Goal: Information Seeking & Learning: Check status

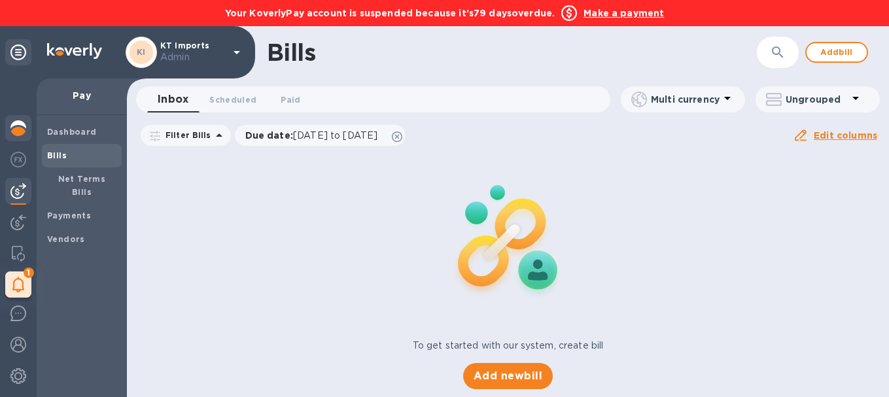
click at [26, 137] on div at bounding box center [18, 129] width 26 height 29
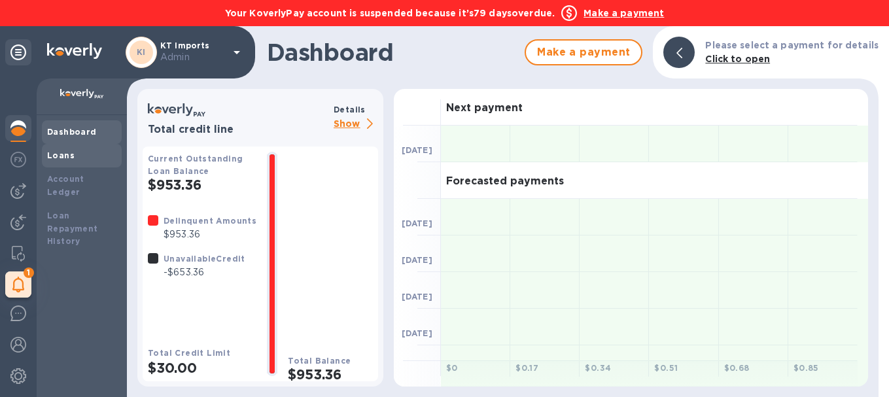
click at [98, 158] on div "Loans" at bounding box center [81, 155] width 69 height 13
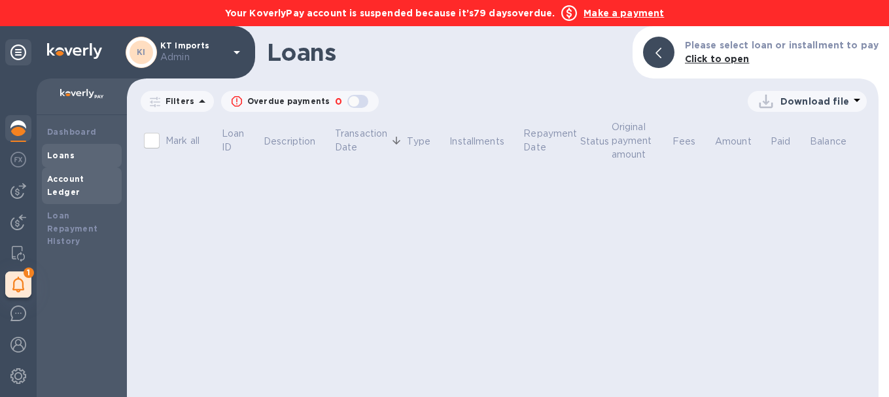
click at [98, 185] on div "Account Ledger" at bounding box center [81, 186] width 69 height 26
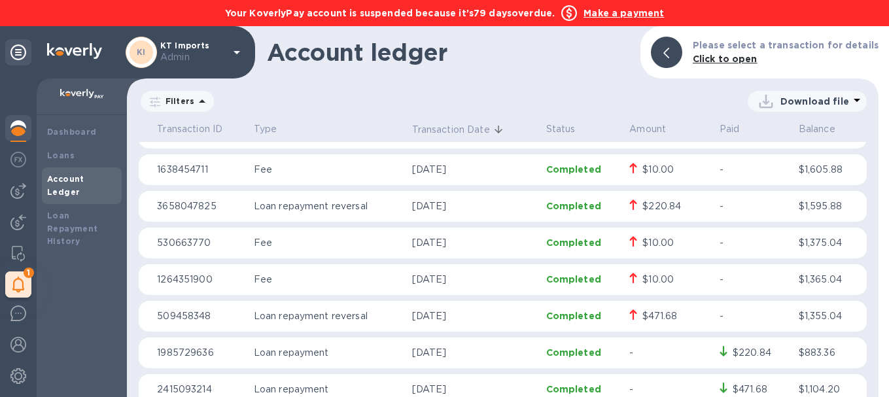
scroll to position [203, 0]
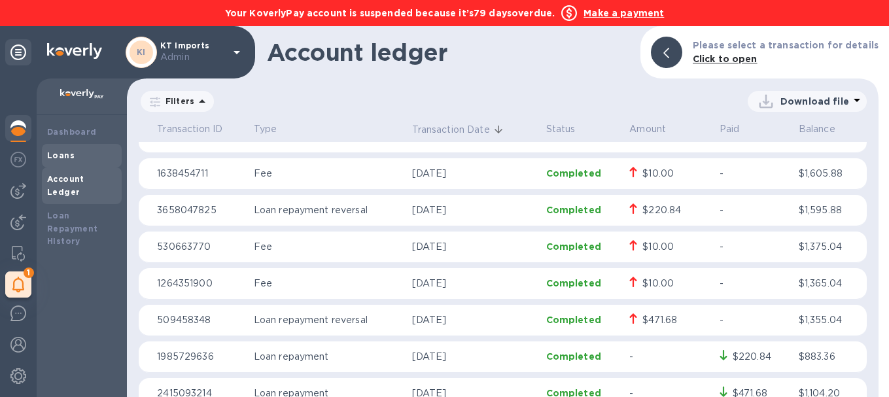
click at [69, 148] on div "Loans" at bounding box center [82, 156] width 80 height 24
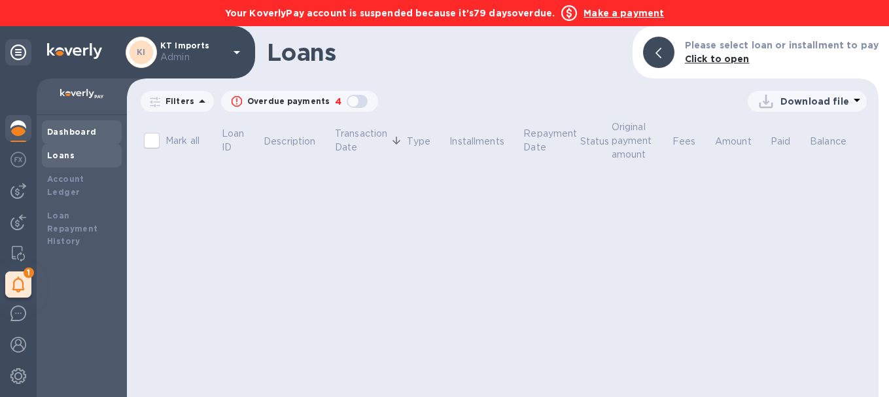
click at [82, 137] on div "Dashboard" at bounding box center [81, 132] width 69 height 13
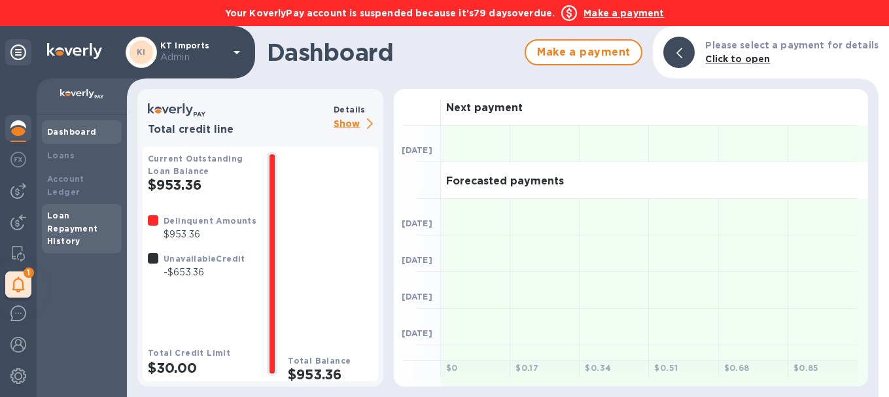
click at [92, 211] on b "Loan Repayment History" at bounding box center [72, 229] width 51 height 36
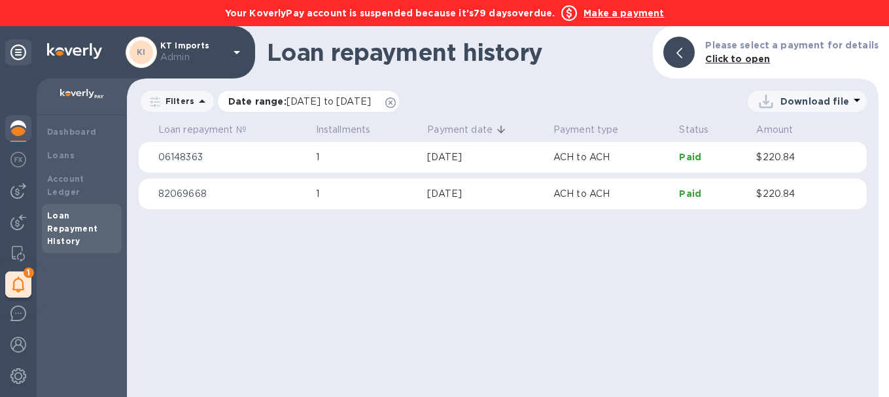
click at [396, 104] on icon at bounding box center [390, 102] width 10 height 10
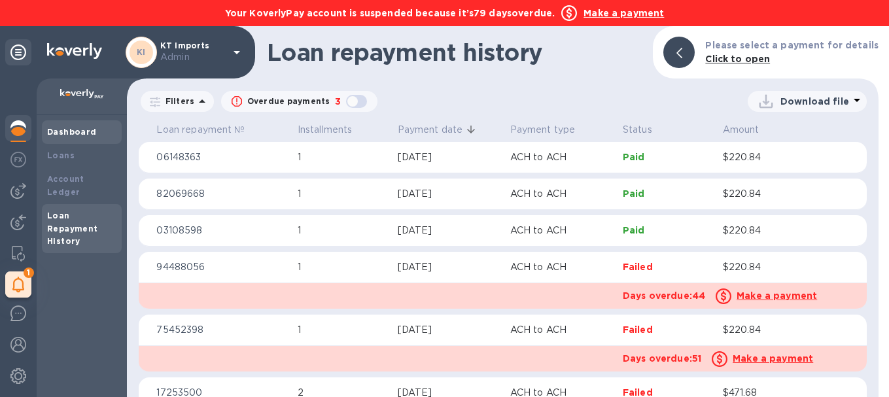
click at [65, 134] on b "Dashboard" at bounding box center [72, 132] width 50 height 10
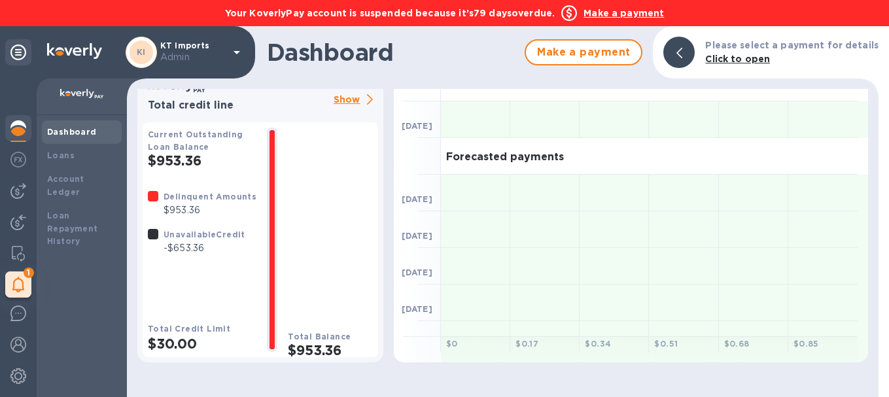
scroll to position [26, 0]
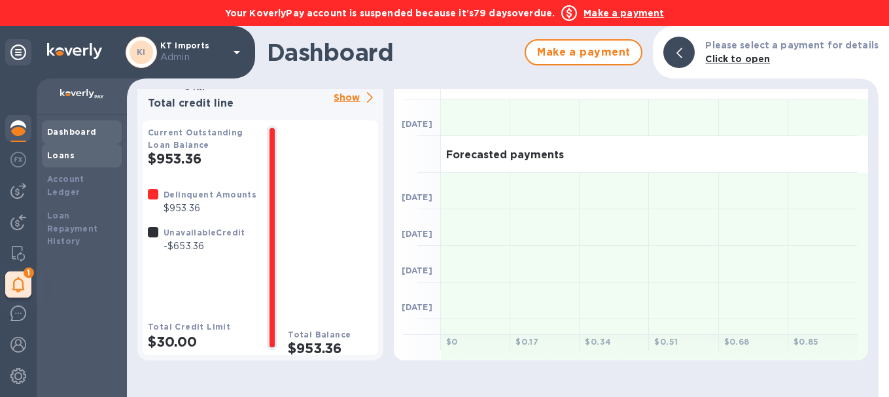
click at [89, 156] on div "Loans" at bounding box center [81, 155] width 69 height 13
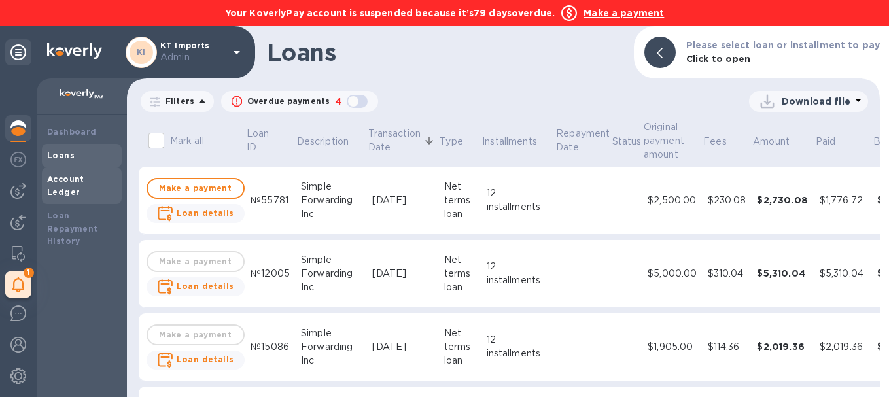
click at [82, 181] on b "Account Ledger" at bounding box center [65, 185] width 37 height 23
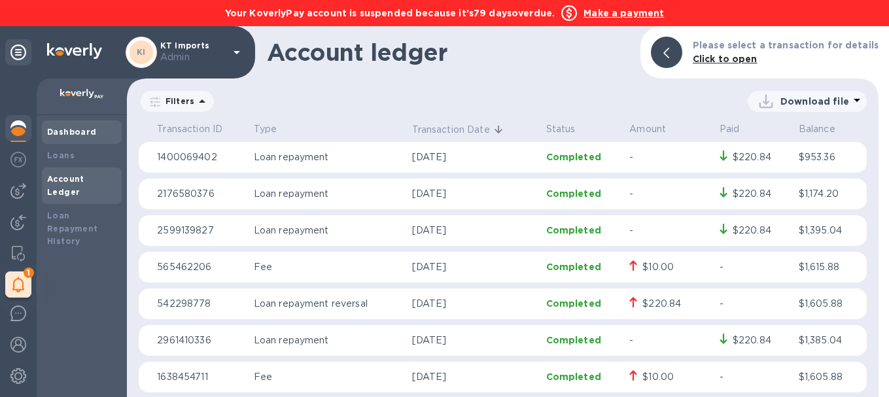
click at [94, 133] on div "Dashboard" at bounding box center [81, 132] width 69 height 13
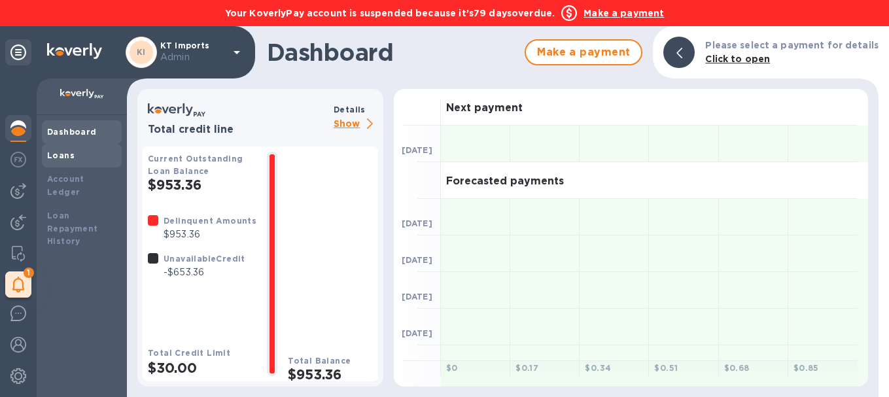
click at [65, 152] on b "Loans" at bounding box center [60, 155] width 27 height 10
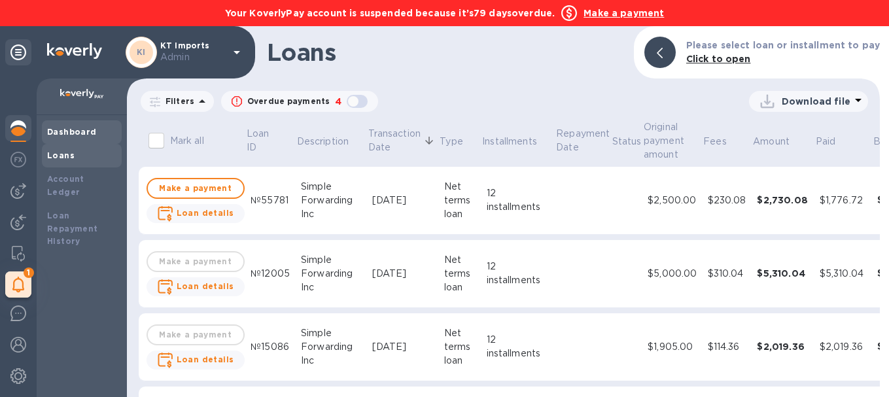
click at [80, 128] on b "Dashboard" at bounding box center [72, 132] width 50 height 10
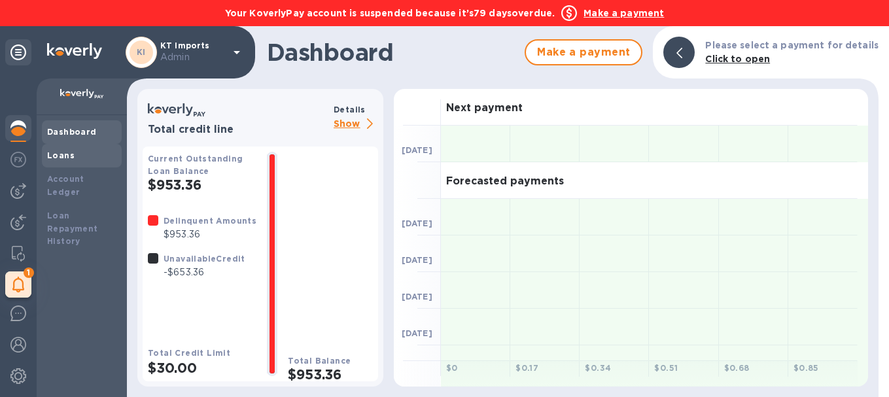
click at [73, 150] on div "Loans" at bounding box center [81, 155] width 69 height 13
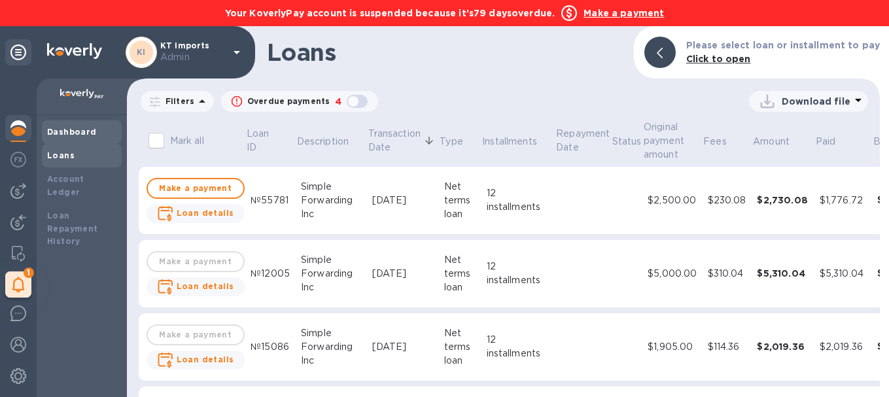
click at [82, 133] on b "Dashboard" at bounding box center [72, 132] width 50 height 10
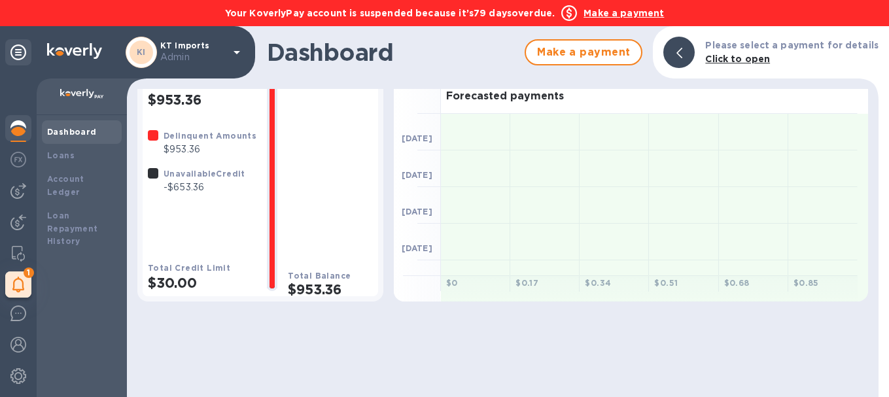
scroll to position [86, 0]
click at [84, 145] on div "Loans" at bounding box center [82, 156] width 80 height 24
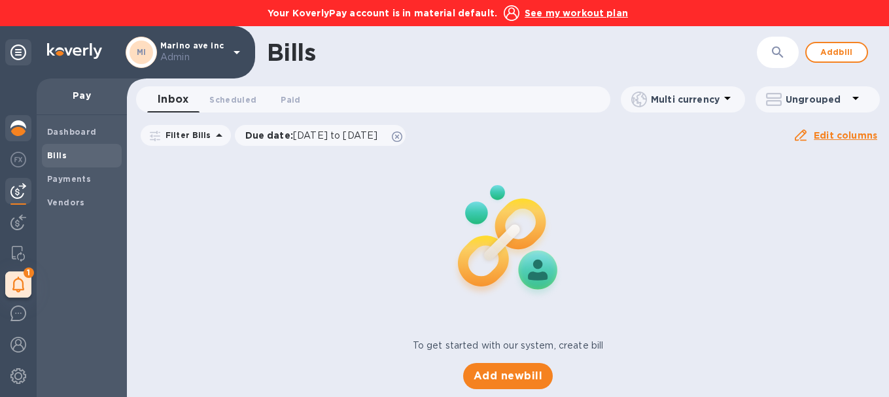
click at [27, 124] on div at bounding box center [18, 129] width 26 height 29
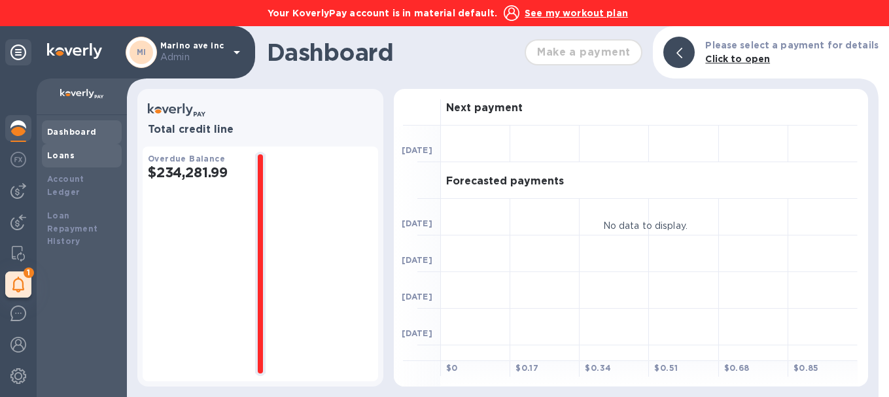
click at [94, 152] on div "Loans" at bounding box center [81, 155] width 69 height 13
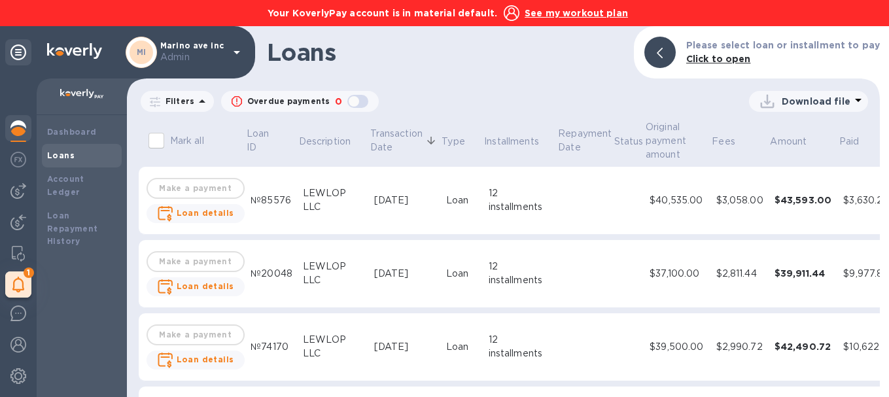
click at [96, 165] on div "Loans" at bounding box center [82, 156] width 80 height 24
click at [84, 177] on b "Account Ledger" at bounding box center [65, 185] width 37 height 23
